Goal: Task Accomplishment & Management: Manage account settings

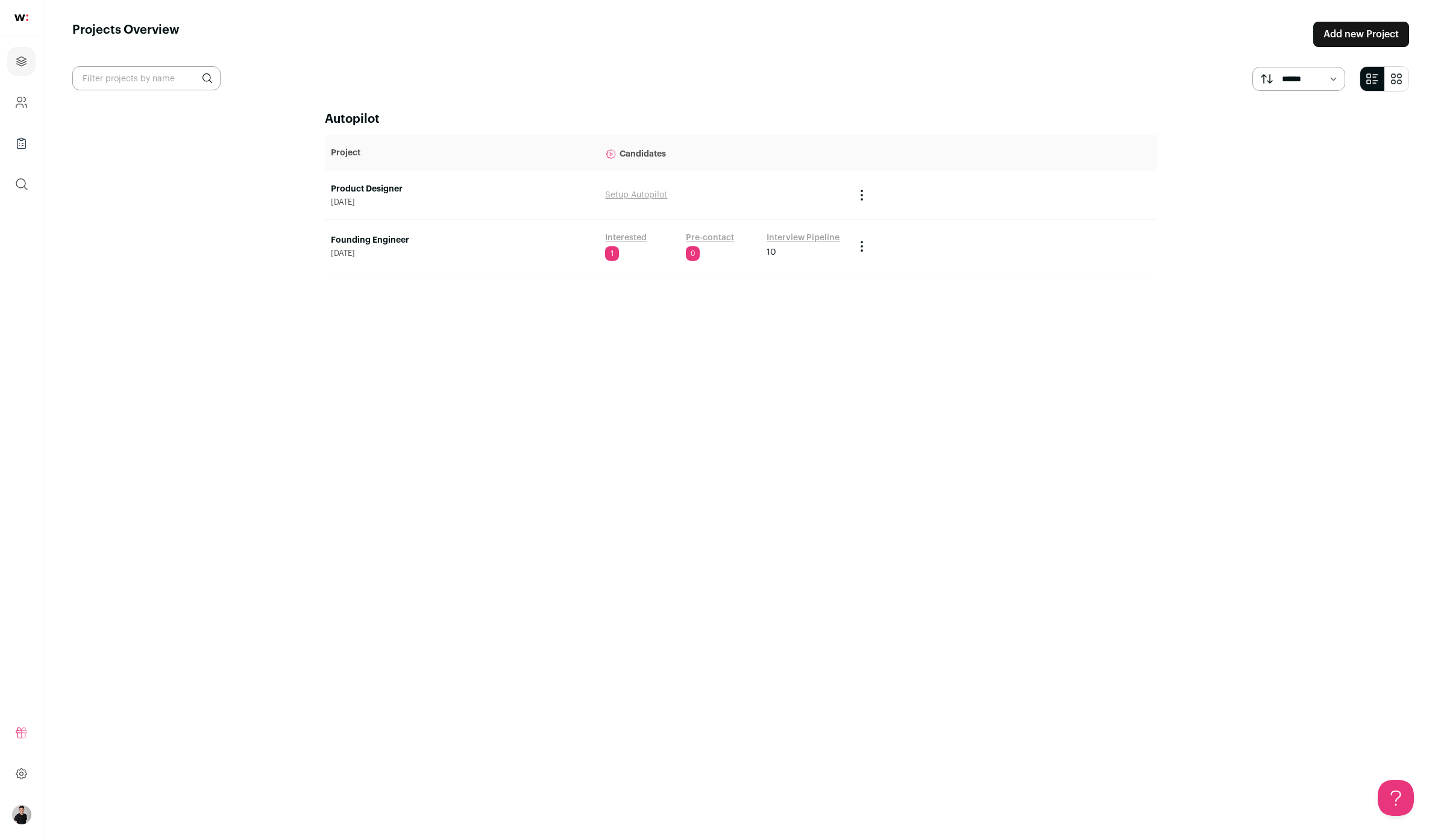
click at [628, 236] on link "Interested" at bounding box center [625, 238] width 41 height 12
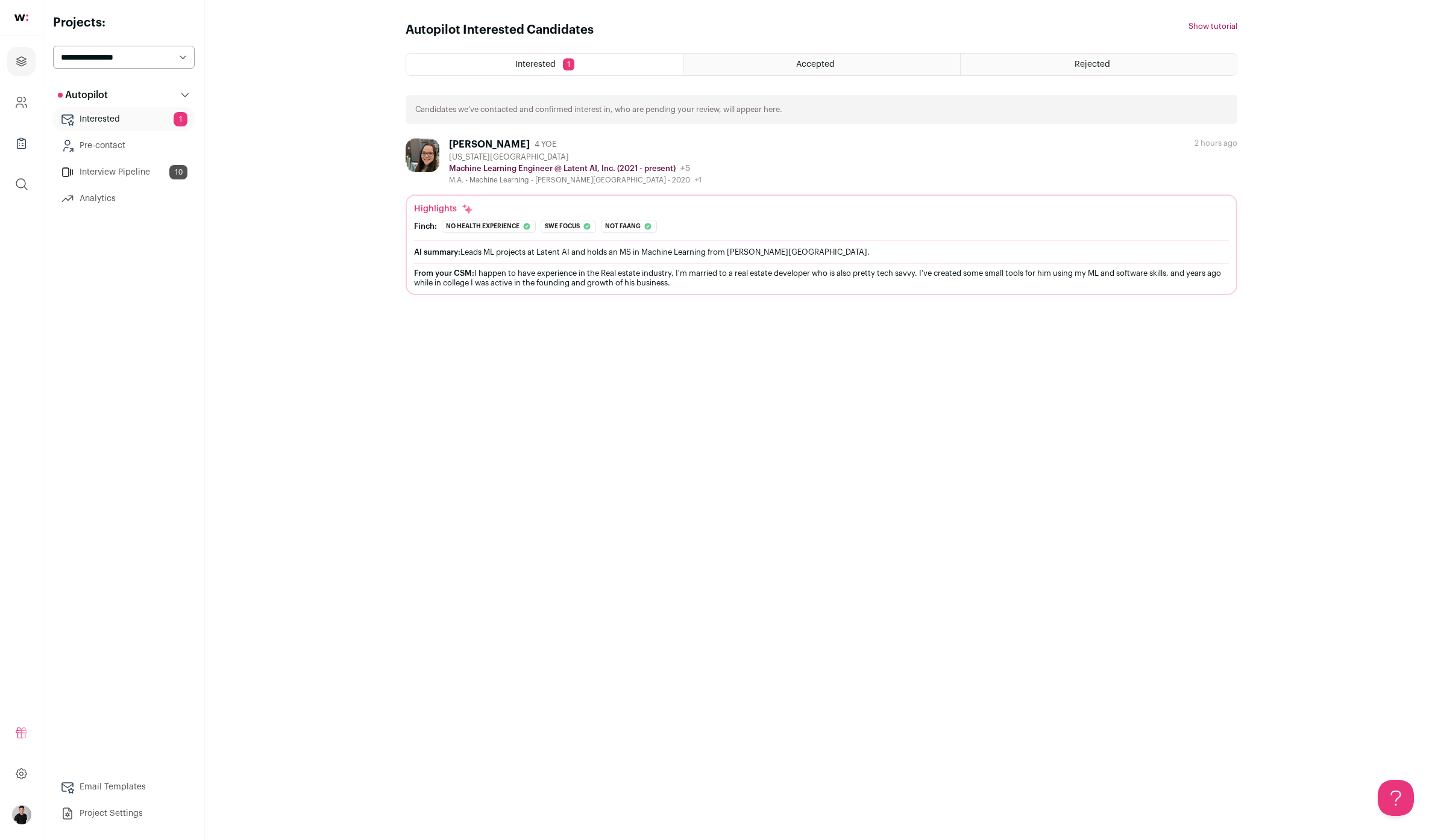
click at [471, 146] on div "[PERSON_NAME]" at bounding box center [489, 144] width 81 height 12
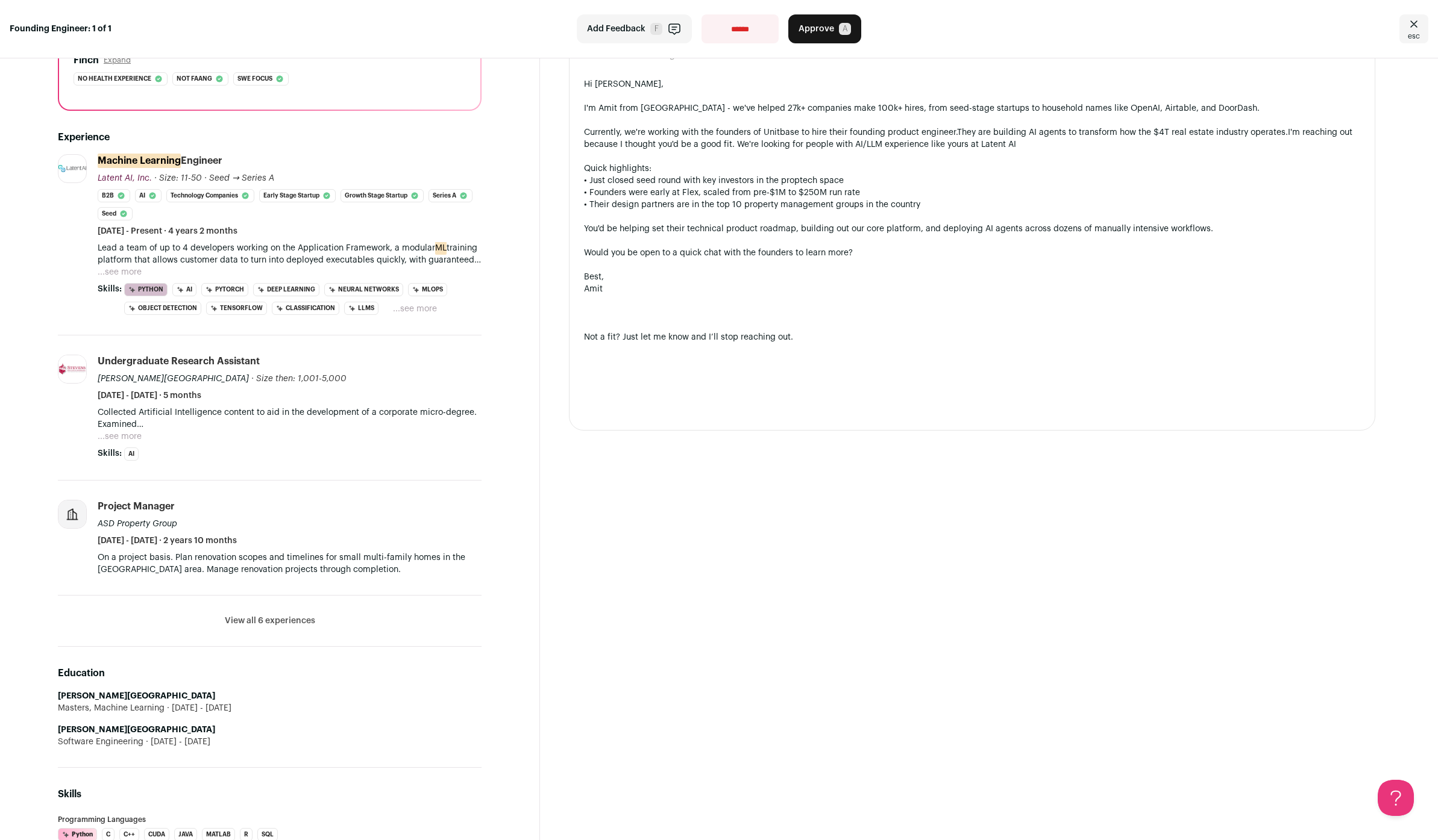
scroll to position [147, 0]
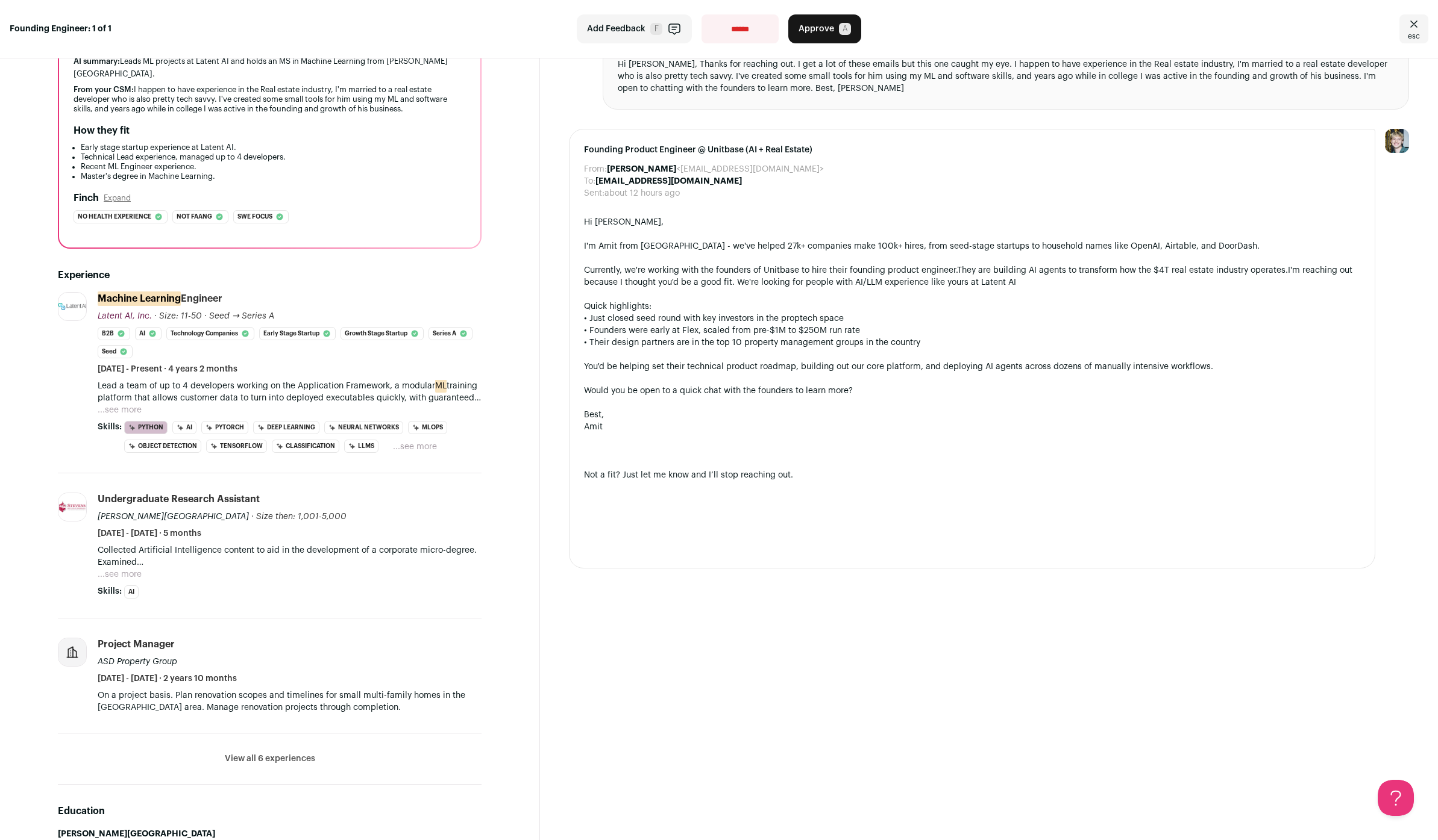
click at [111, 411] on button "...see more" at bounding box center [120, 410] width 44 height 12
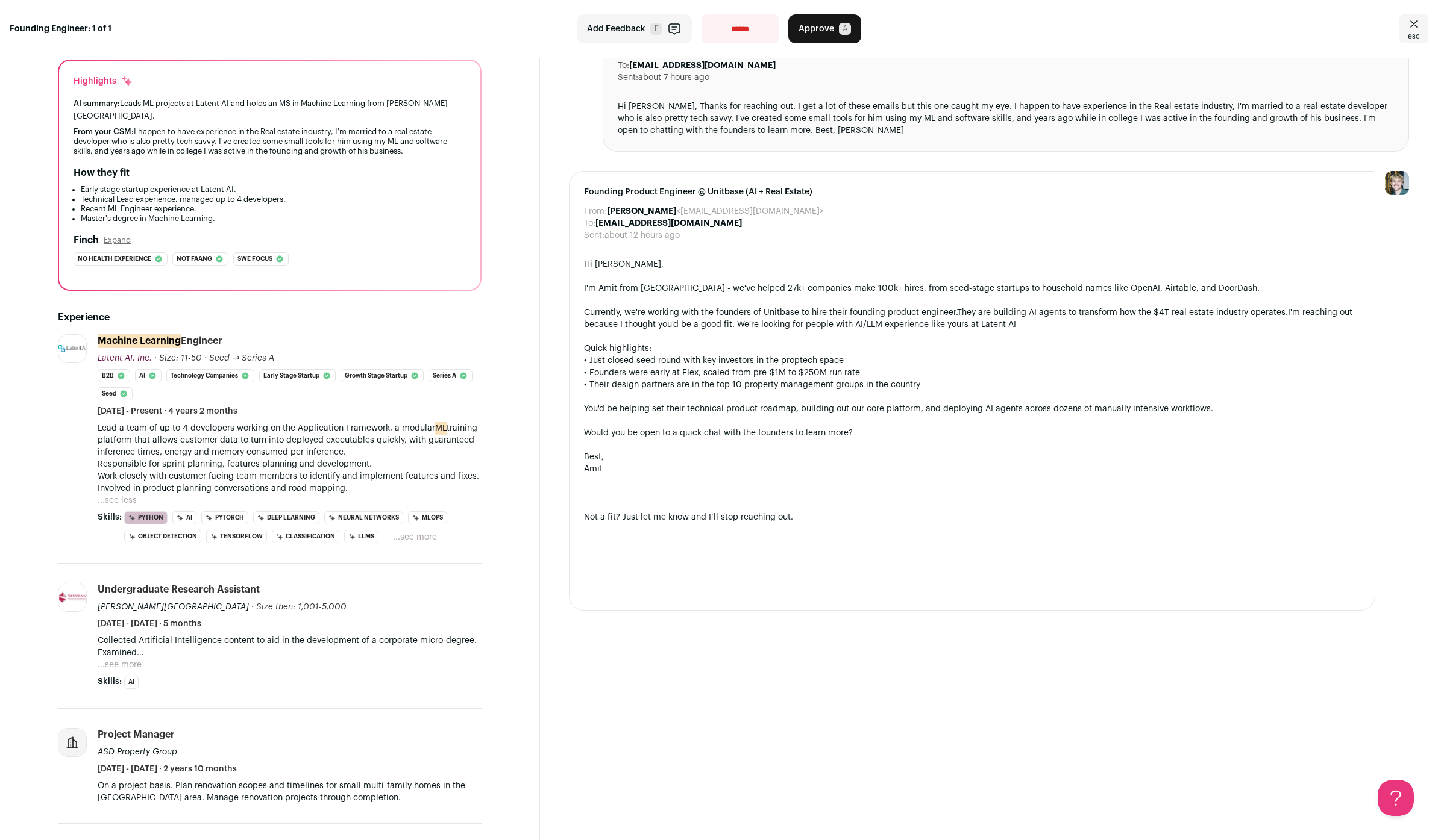
scroll to position [0, 0]
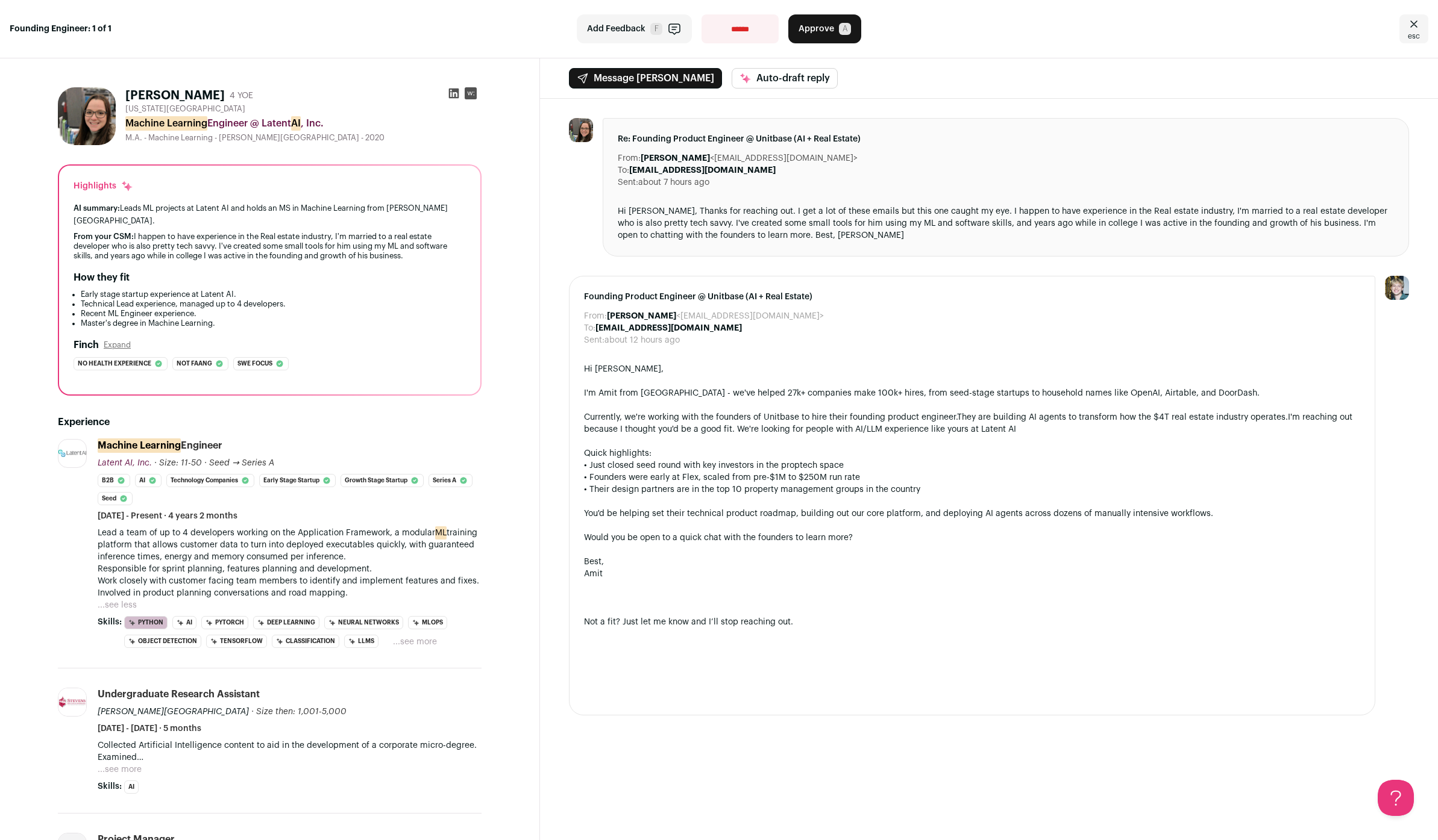
click at [839, 34] on span "A" at bounding box center [845, 29] width 12 height 12
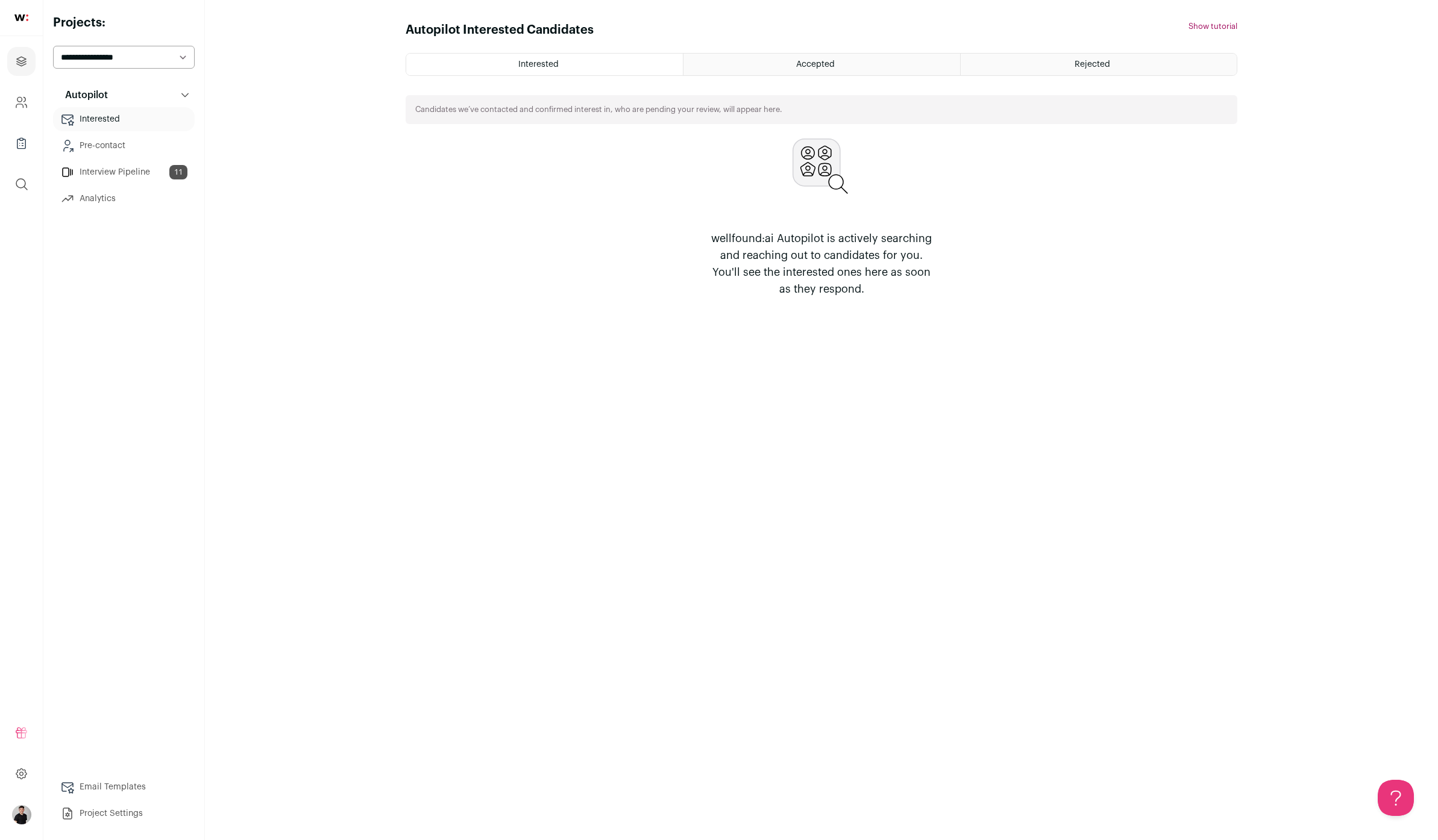
click at [121, 166] on link "Interview Pipeline 11" at bounding box center [124, 173] width 141 height 24
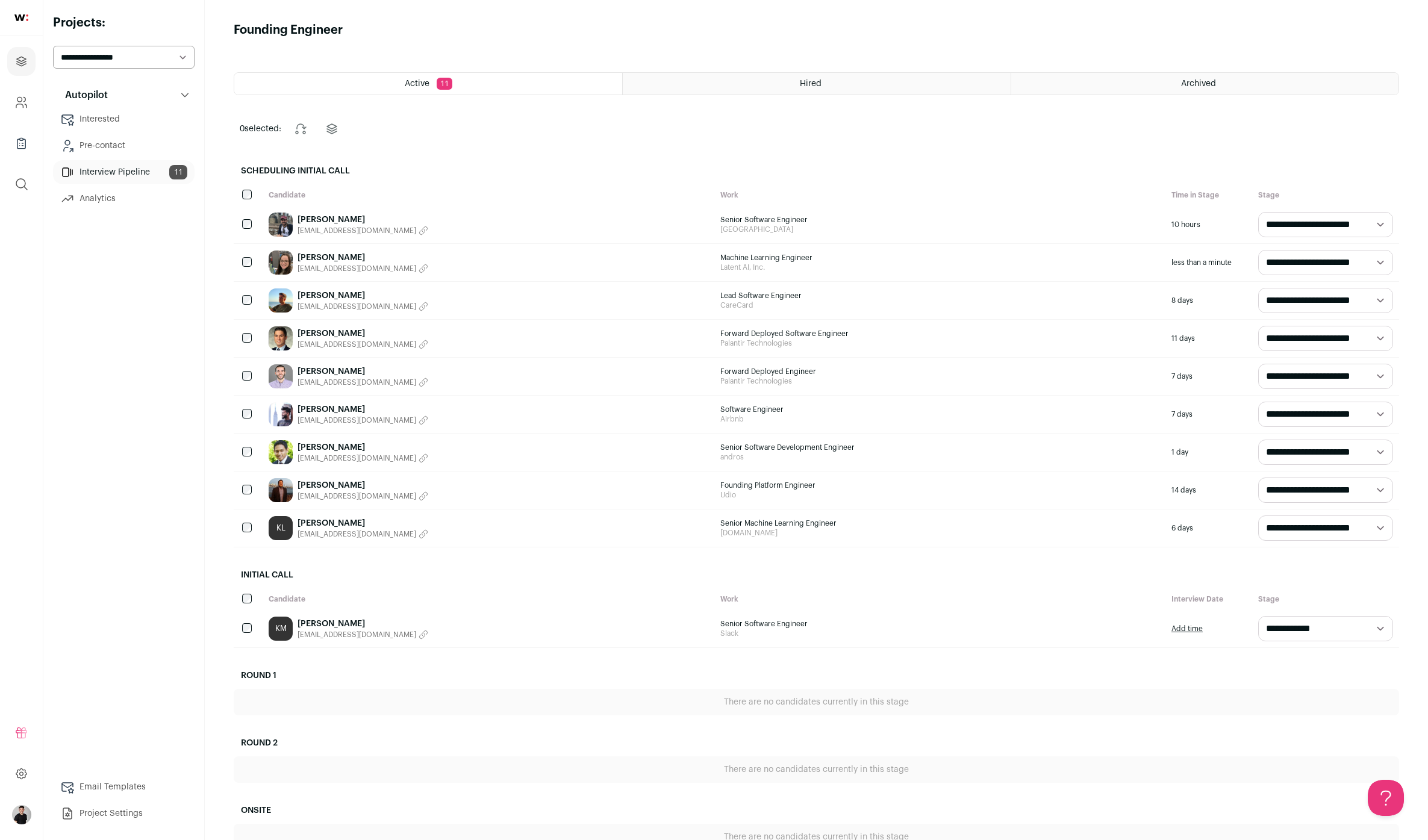
click at [328, 265] on span "[EMAIL_ADDRESS][DOMAIN_NAME]" at bounding box center [357, 269] width 118 height 10
click at [328, 265] on button "Copied email!" at bounding box center [331, 269] width 68 height 10
click at [328, 257] on link "[PERSON_NAME]" at bounding box center [331, 258] width 68 height 12
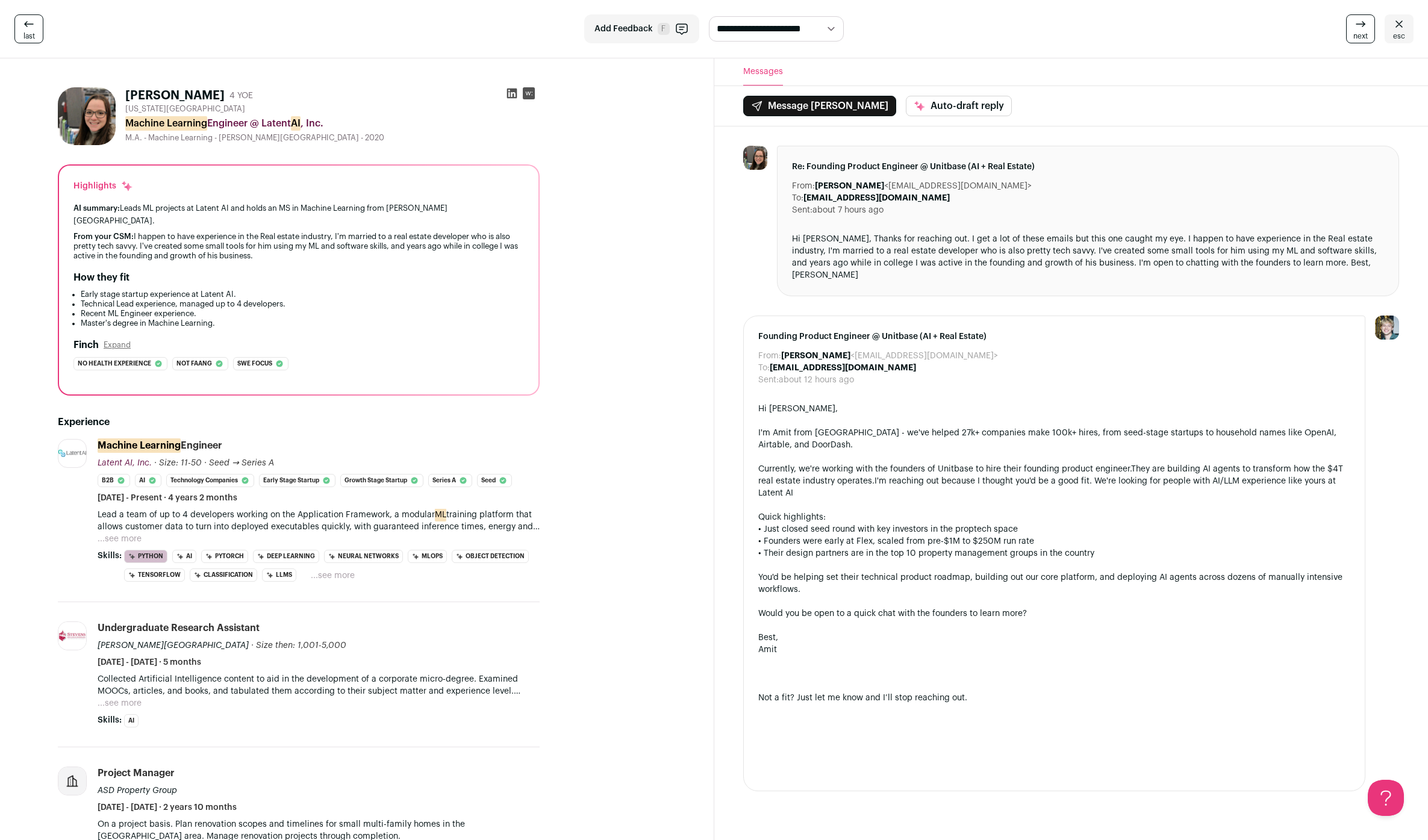
click at [515, 93] on icon at bounding box center [512, 93] width 12 height 12
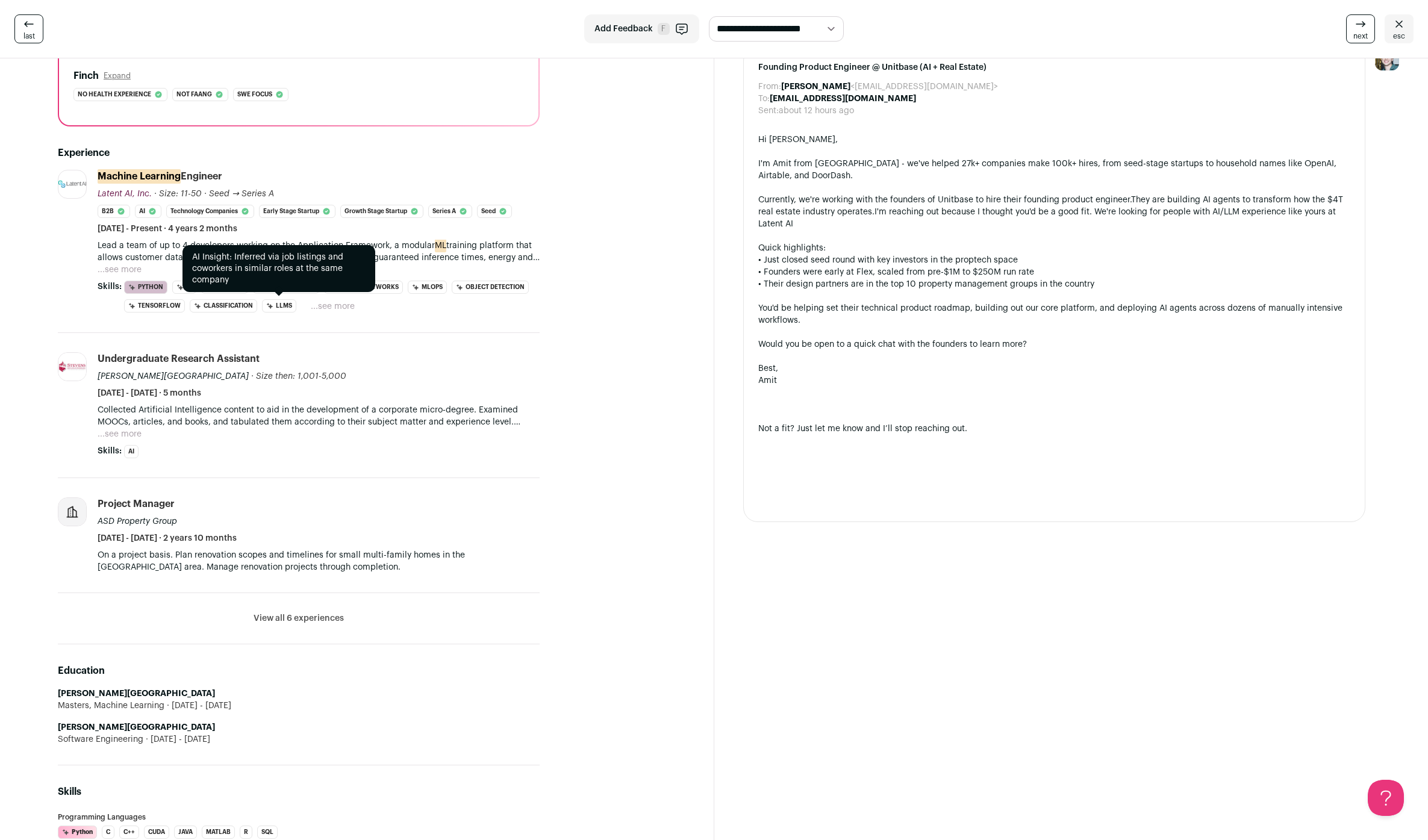
scroll to position [306, 0]
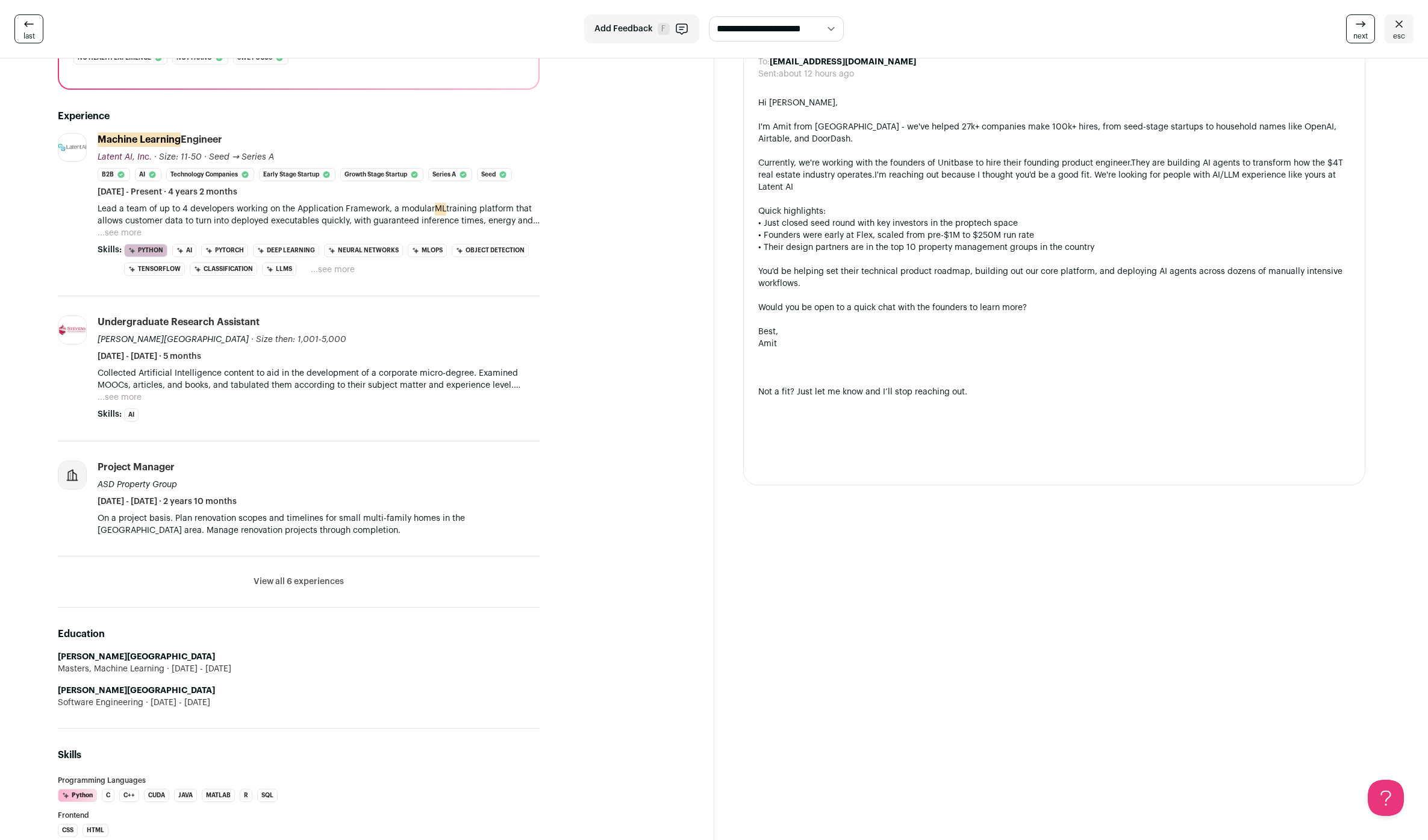
click at [76, 462] on img at bounding box center [72, 475] width 28 height 28
